Goal: Task Accomplishment & Management: Complete application form

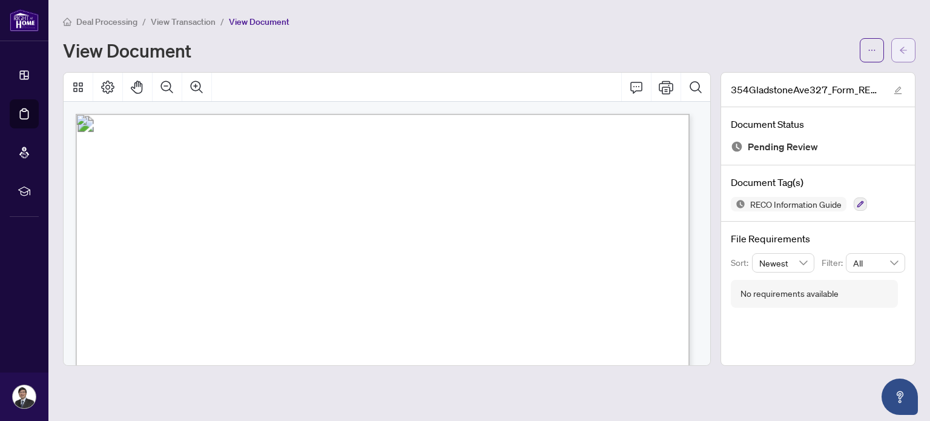
click at [907, 51] on icon "arrow-left" at bounding box center [903, 50] width 8 height 8
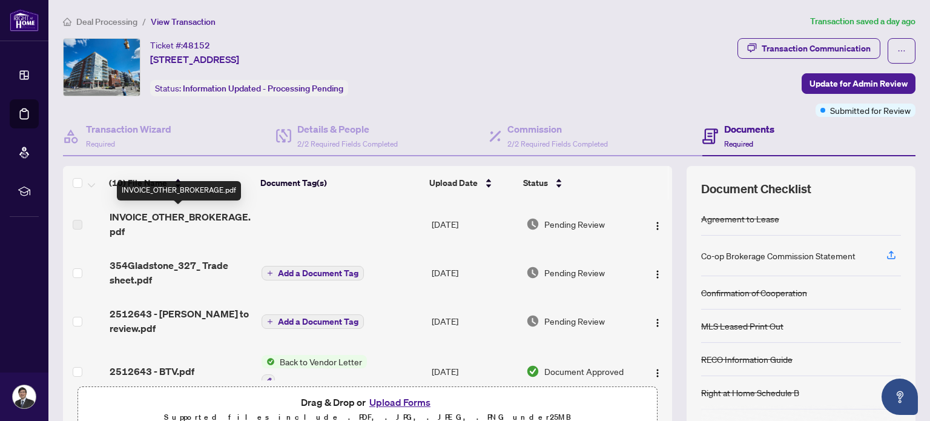
click at [169, 225] on span "INVOICE_OTHER_BROKERAGE.pdf" at bounding box center [181, 223] width 142 height 29
click at [206, 219] on span "INVOICE_OTHER_BROKERAGE.pdf" at bounding box center [181, 223] width 142 height 29
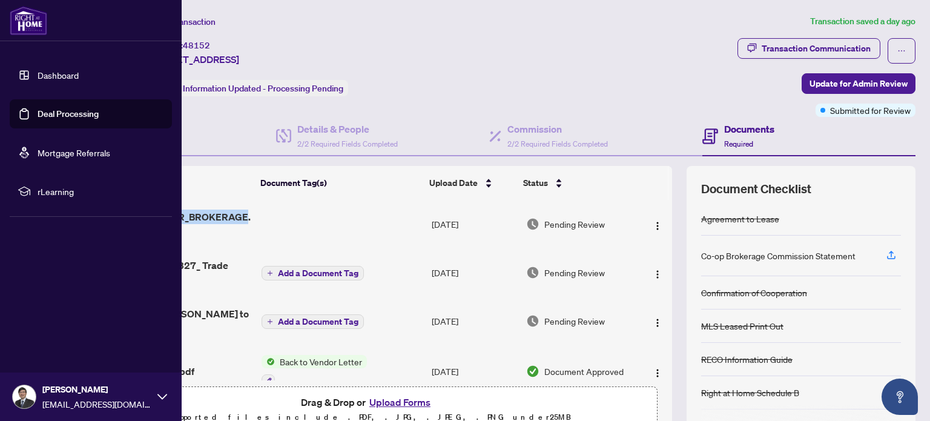
click at [53, 74] on link "Dashboard" at bounding box center [58, 75] width 41 height 11
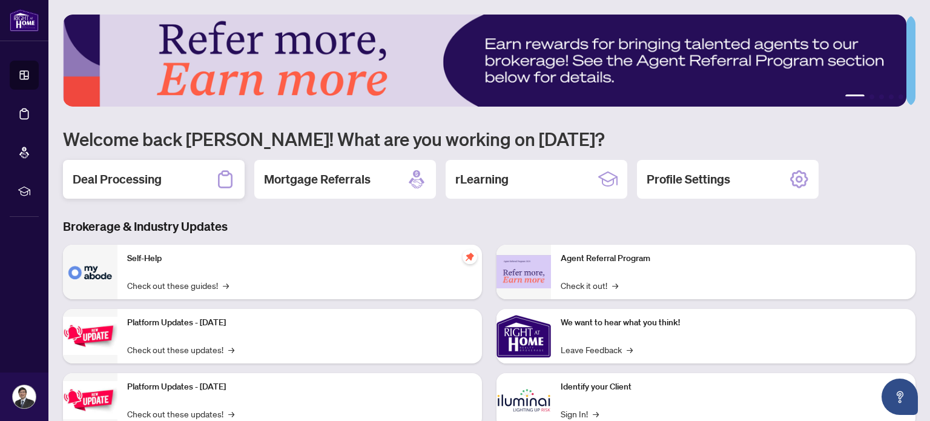
click at [194, 177] on div "Deal Processing" at bounding box center [154, 179] width 182 height 39
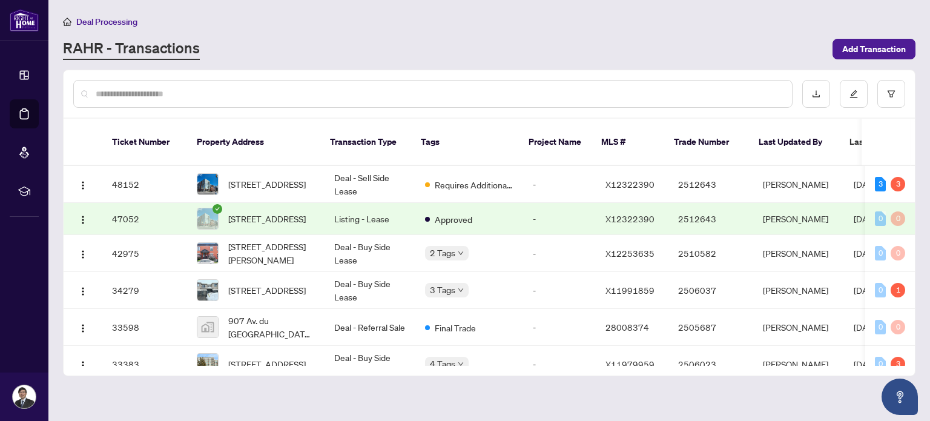
click at [876, 34] on div "Deal Processing [PERSON_NAME] - Transactions Add Transaction" at bounding box center [489, 37] width 852 height 45
click at [881, 50] on span "Add Transaction" at bounding box center [874, 48] width 64 height 19
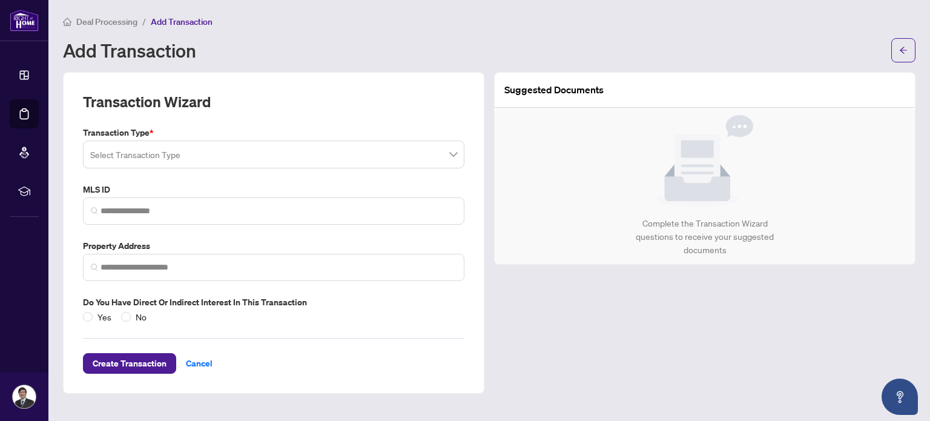
click at [324, 160] on input "search" at bounding box center [268, 156] width 356 height 27
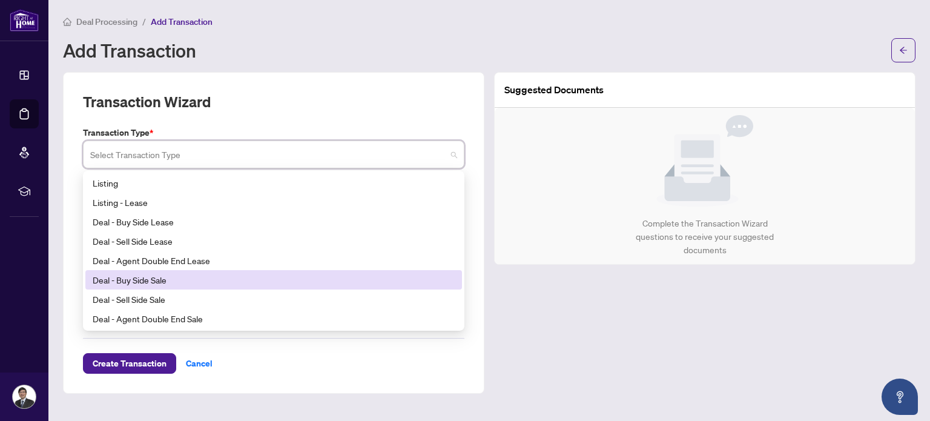
click at [266, 282] on div "Deal - Buy Side Sale" at bounding box center [274, 279] width 362 height 13
